Goal: Check status: Check status

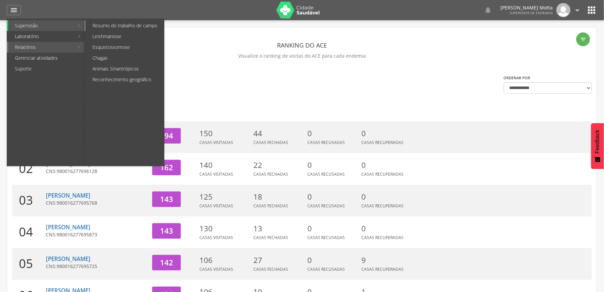
click at [127, 29] on link "Resumo do trabalho de campo" at bounding box center [125, 25] width 78 height 11
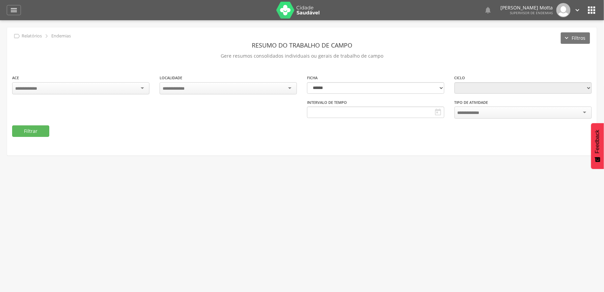
type input "**********"
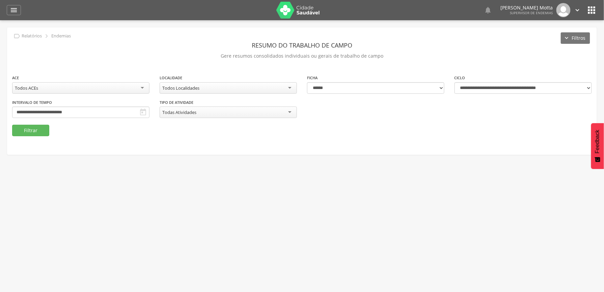
click at [249, 92] on div "Todos Localidades" at bounding box center [228, 87] width 137 height 11
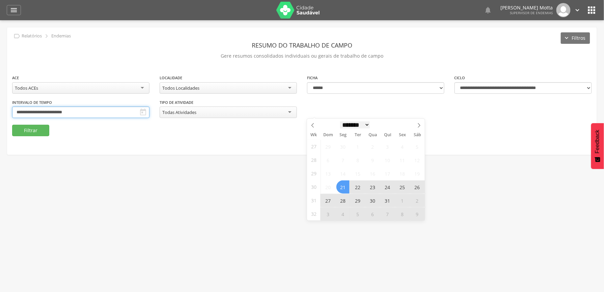
click at [149, 115] on input "**********" at bounding box center [80, 112] width 137 height 11
click at [421, 125] on span at bounding box center [418, 124] width 11 height 11
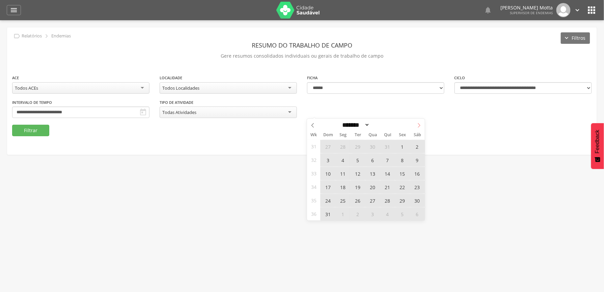
click at [421, 125] on span at bounding box center [418, 124] width 11 height 11
select select "*"
click at [330, 201] on span "28" at bounding box center [327, 200] width 13 height 13
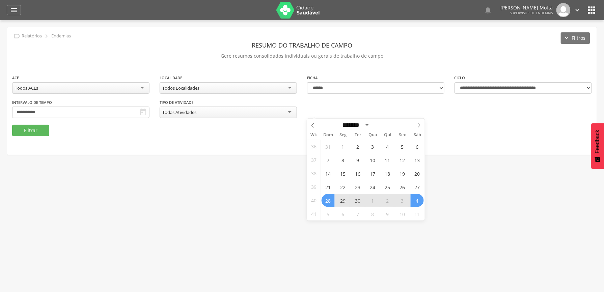
click at [419, 200] on span "4" at bounding box center [416, 200] width 13 height 13
type input "**********"
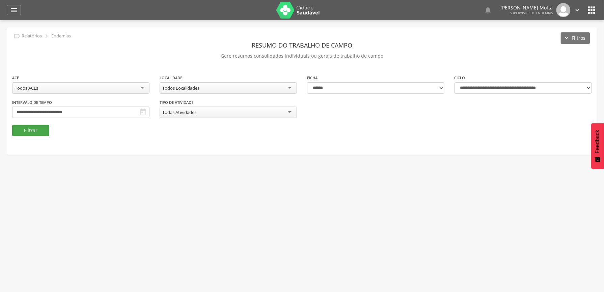
click at [31, 127] on button "Filtrar" at bounding box center [30, 130] width 37 height 11
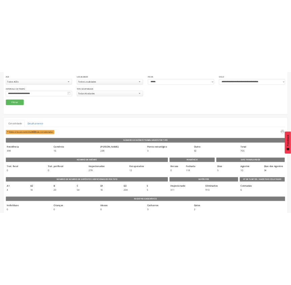
scroll to position [65, 0]
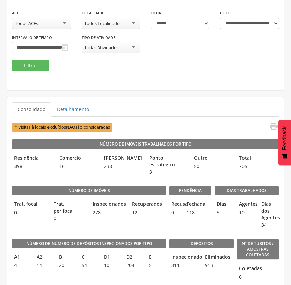
click at [122, 82] on div "**********" at bounding box center [145, 26] width 277 height 127
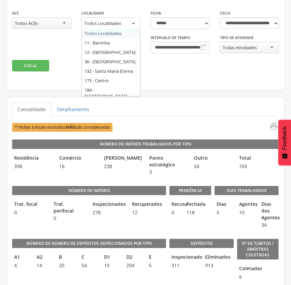
click at [121, 24] on div "Todos Localidades" at bounding box center [102, 23] width 37 height 6
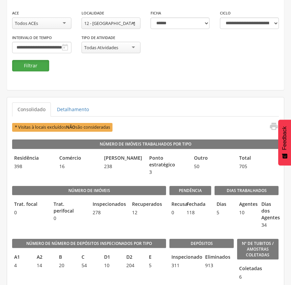
click at [27, 64] on button "Filtrar" at bounding box center [30, 65] width 37 height 11
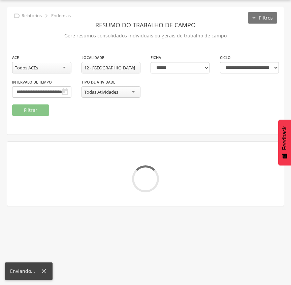
scroll to position [20, 0]
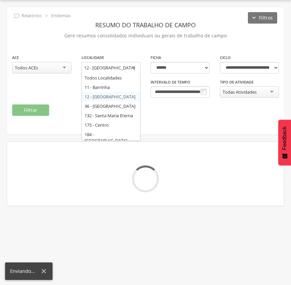
click at [108, 69] on div "12 - [GEOGRAPHIC_DATA]" at bounding box center [109, 68] width 51 height 6
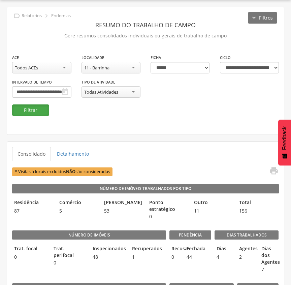
click at [27, 107] on button "Filtrar" at bounding box center [30, 110] width 37 height 11
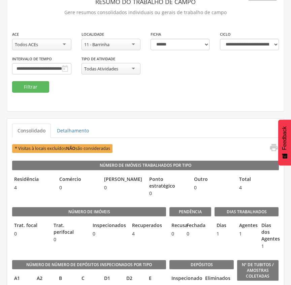
scroll to position [65, 0]
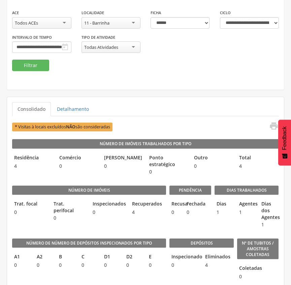
drag, startPoint x: 201, startPoint y: 80, endPoint x: 181, endPoint y: 72, distance: 21.7
click at [201, 80] on div "**********" at bounding box center [145, 25] width 277 height 127
click at [105, 25] on div "11 - Barrinha" at bounding box center [96, 23] width 25 height 6
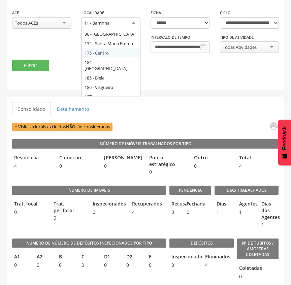
scroll to position [36, 0]
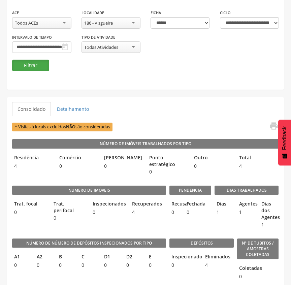
click at [38, 68] on button "Filtrar" at bounding box center [30, 65] width 37 height 11
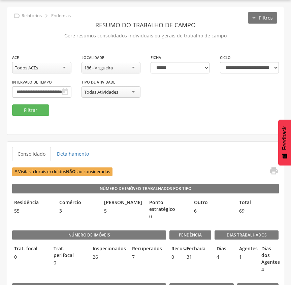
scroll to position [65, 0]
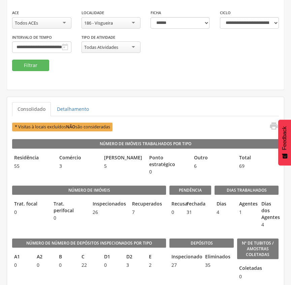
click at [122, 66] on fieldset "**********" at bounding box center [145, 40] width 267 height 62
click at [117, 22] on div "186 - Visgueira" at bounding box center [111, 22] width 59 height 11
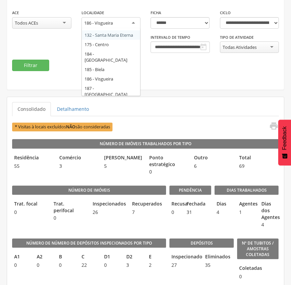
scroll to position [18, 0]
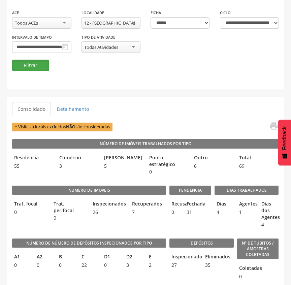
click at [23, 65] on button "Filtrar" at bounding box center [30, 65] width 37 height 11
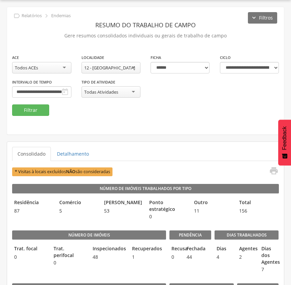
scroll to position [65, 0]
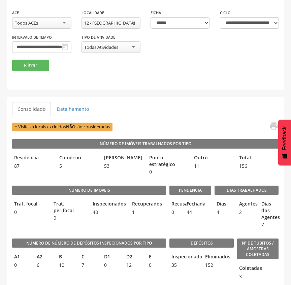
click at [217, 84] on div "**********" at bounding box center [145, 25] width 277 height 127
click at [150, 107] on ul "Consolidado Detalhamento" at bounding box center [145, 109] width 267 height 14
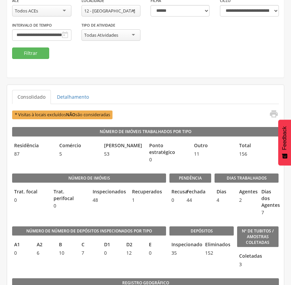
scroll to position [77, 0]
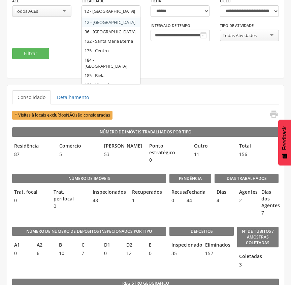
click at [131, 14] on div "12 - [GEOGRAPHIC_DATA]" at bounding box center [111, 11] width 59 height 12
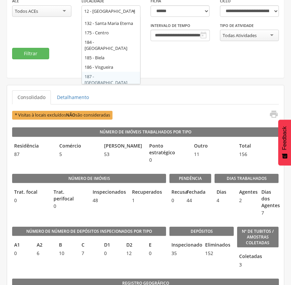
scroll to position [0, 0]
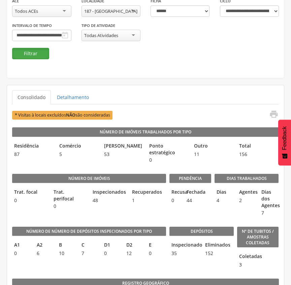
click at [22, 53] on button "Filtrar" at bounding box center [30, 53] width 37 height 11
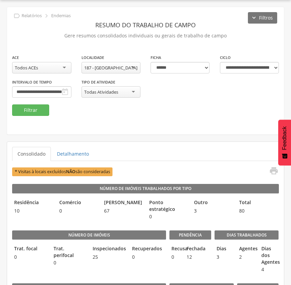
scroll to position [77, 0]
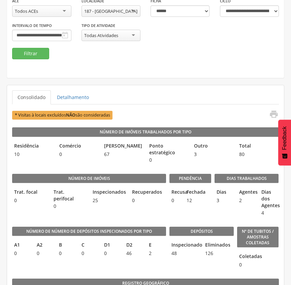
click at [105, 40] on div "**********" at bounding box center [145, 22] width 277 height 51
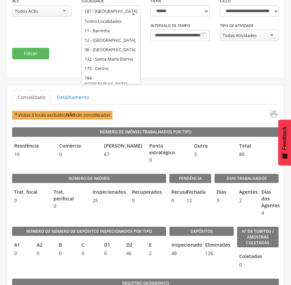
click at [121, 10] on div "187 - [GEOGRAPHIC_DATA]" at bounding box center [110, 11] width 53 height 6
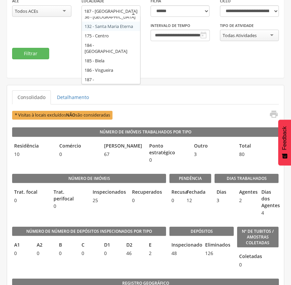
scroll to position [25, 0]
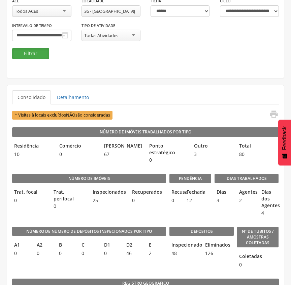
click at [42, 54] on button "Filtrar" at bounding box center [30, 53] width 37 height 11
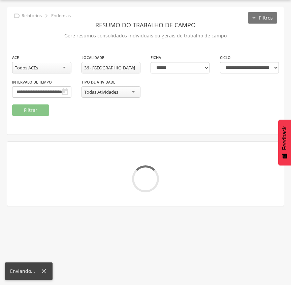
scroll to position [77, 0]
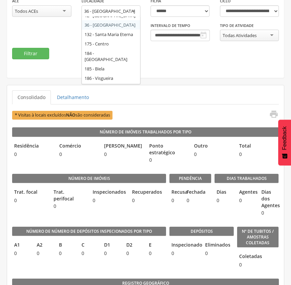
click at [114, 11] on div "36 - [GEOGRAPHIC_DATA]" at bounding box center [109, 11] width 51 height 6
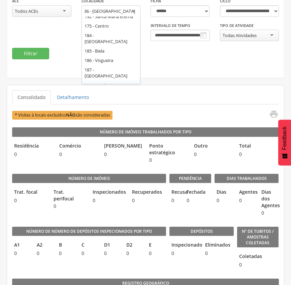
scroll to position [0, 0]
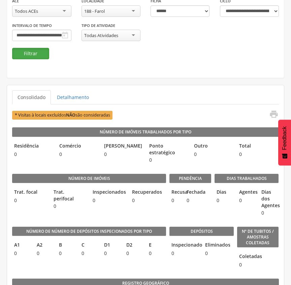
click at [34, 52] on button "Filtrar" at bounding box center [30, 53] width 37 height 11
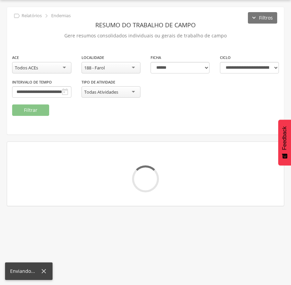
scroll to position [77, 0]
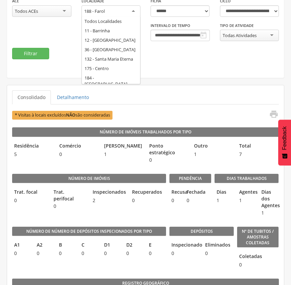
click at [123, 12] on div "188 - Farol" at bounding box center [111, 11] width 59 height 12
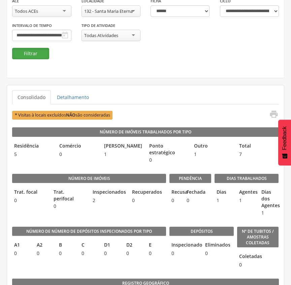
click at [37, 50] on button "Filtrar" at bounding box center [30, 53] width 37 height 11
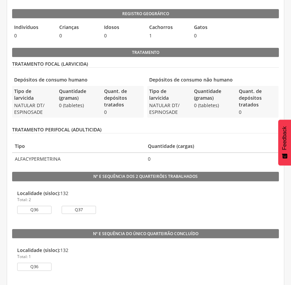
scroll to position [569, 0]
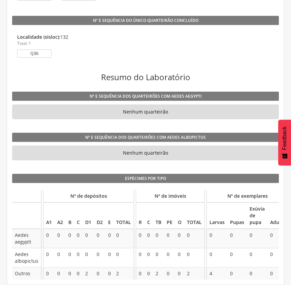
click at [137, 73] on h3 "Resumo do Laboratório" at bounding box center [145, 77] width 267 height 9
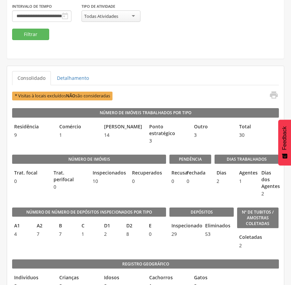
scroll to position [75, 0]
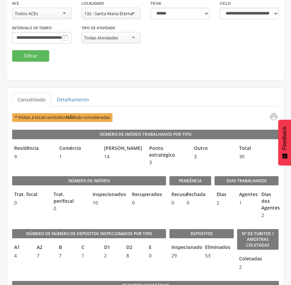
click at [133, 11] on div "132 - Santa Maria Eterna" at bounding box center [108, 13] width 49 height 6
click at [35, 59] on button "Filtrar" at bounding box center [30, 55] width 37 height 11
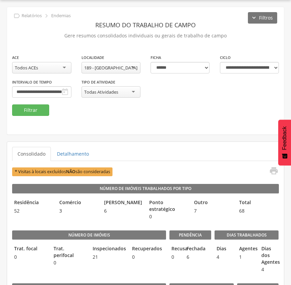
scroll to position [75, 0]
